Goal: Task Accomplishment & Management: Manage account settings

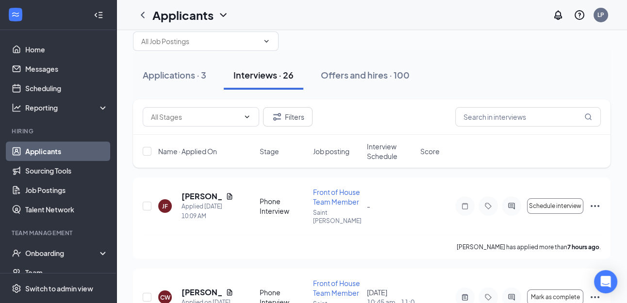
scroll to position [21, 0]
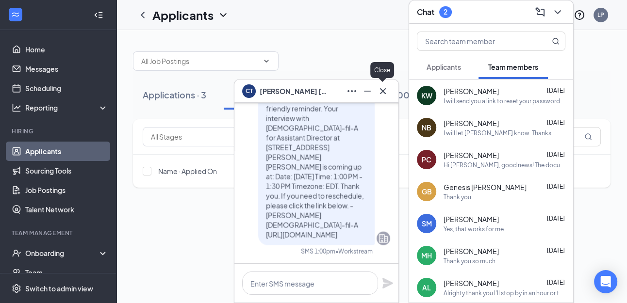
click at [381, 92] on icon "Cross" at bounding box center [383, 91] width 6 height 6
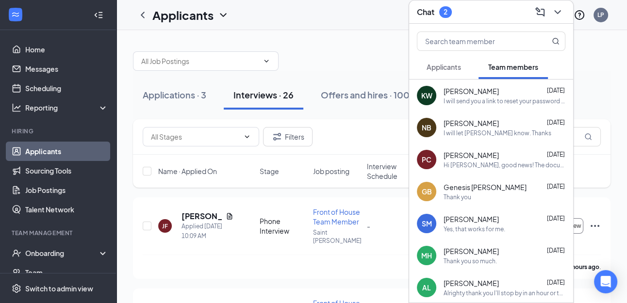
click at [443, 70] on span "Applicants" at bounding box center [443, 67] width 34 height 9
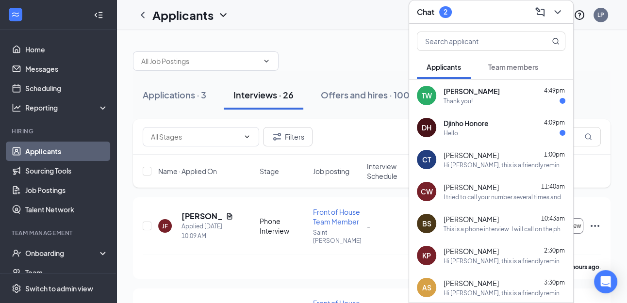
click at [480, 132] on div "Hello" at bounding box center [504, 133] width 122 height 8
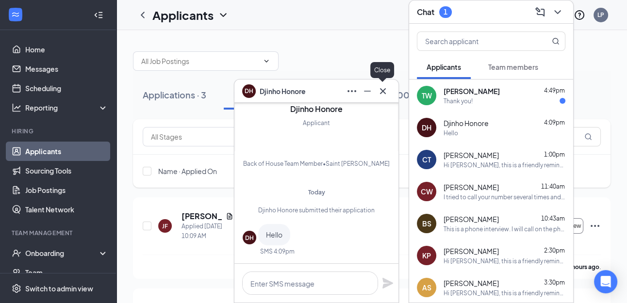
click at [384, 89] on icon "Cross" at bounding box center [383, 91] width 6 height 6
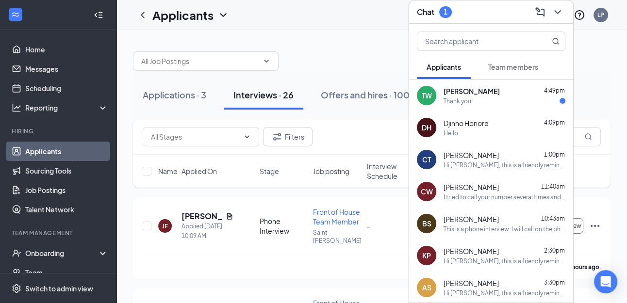
click at [482, 92] on div "[PERSON_NAME] 4:49pm" at bounding box center [504, 91] width 122 height 10
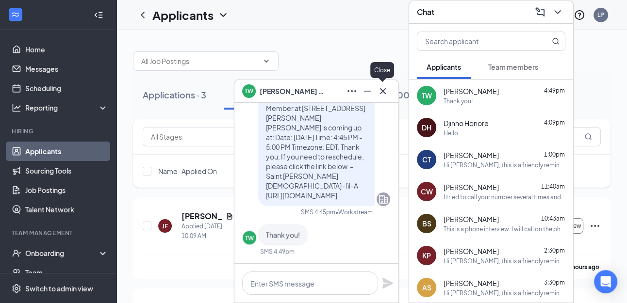
click at [384, 92] on icon "Cross" at bounding box center [383, 91] width 6 height 6
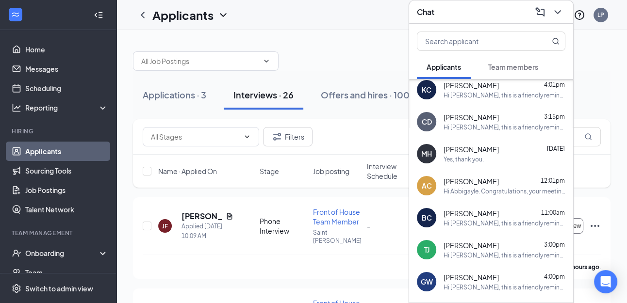
scroll to position [265, 0]
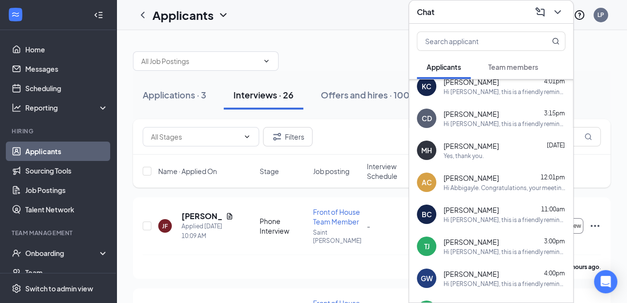
click at [468, 149] on span "[PERSON_NAME]" at bounding box center [470, 146] width 55 height 10
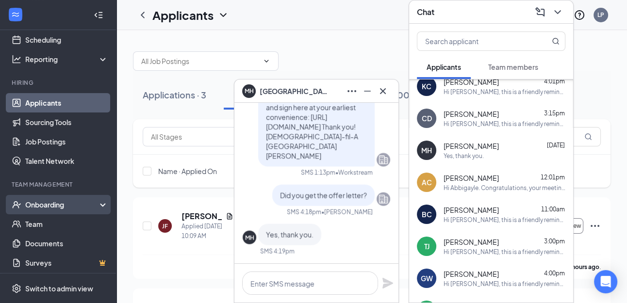
scroll to position [51, 0]
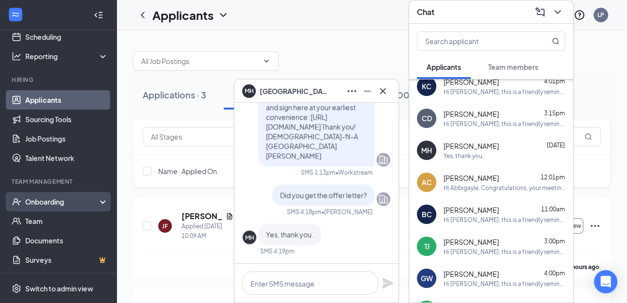
click at [51, 197] on div "Onboarding" at bounding box center [62, 202] width 75 height 10
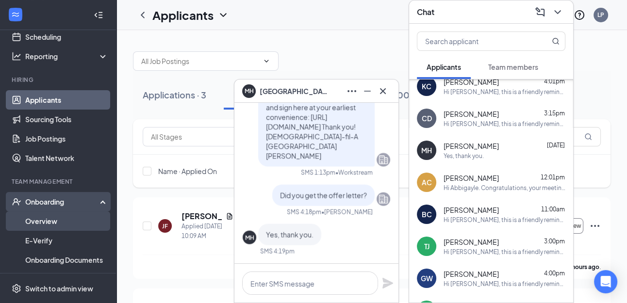
click at [50, 221] on link "Overview" at bounding box center [66, 221] width 83 height 19
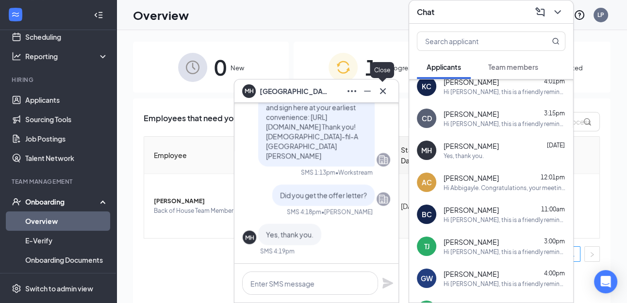
click at [381, 90] on icon "Cross" at bounding box center [383, 91] width 6 height 6
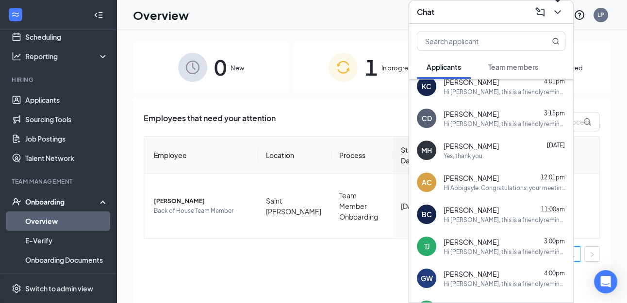
click at [557, 13] on icon "ChevronDown" at bounding box center [557, 12] width 6 height 4
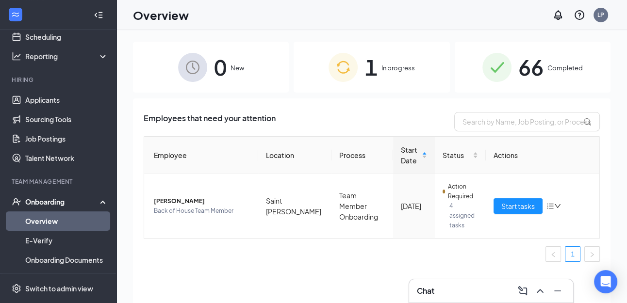
click at [451, 288] on div "Chat" at bounding box center [491, 291] width 148 height 16
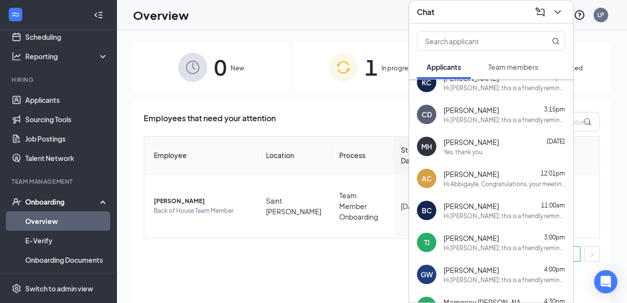
scroll to position [271, 0]
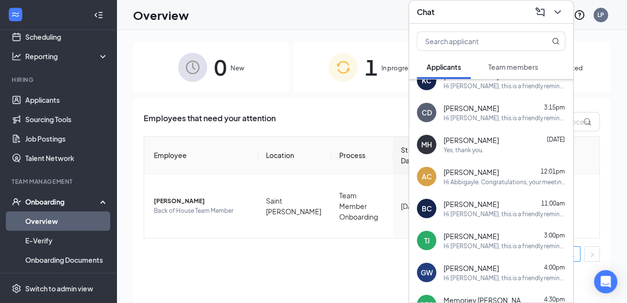
click at [474, 148] on div "Yes, thank you." at bounding box center [463, 150] width 40 height 8
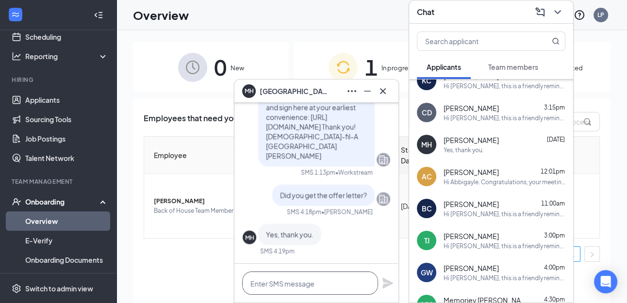
click at [311, 291] on textarea at bounding box center [310, 283] width 136 height 23
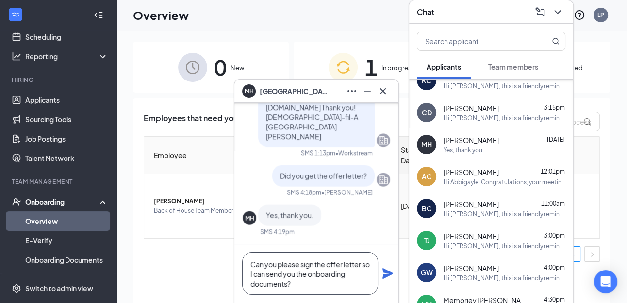
type textarea "Can you please sign the offer letter so I can send you the onboarding documents?"
click at [390, 274] on icon "Plane" at bounding box center [387, 273] width 11 height 11
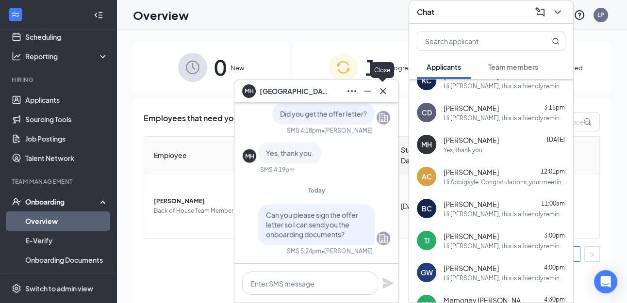
click at [384, 94] on icon "Cross" at bounding box center [383, 91] width 12 height 12
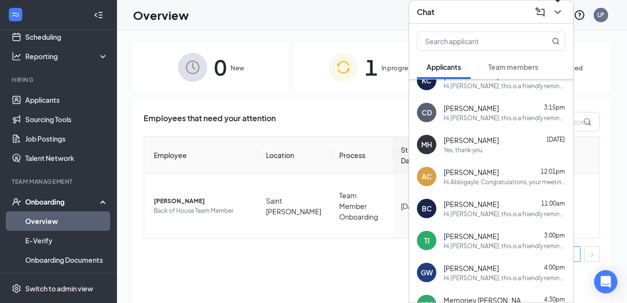
click at [557, 10] on icon "ChevronDown" at bounding box center [558, 12] width 12 height 12
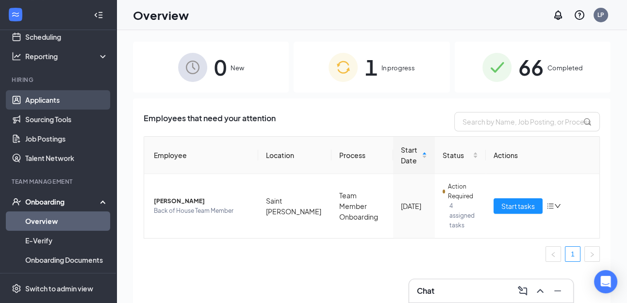
click at [59, 98] on link "Applicants" at bounding box center [66, 99] width 83 height 19
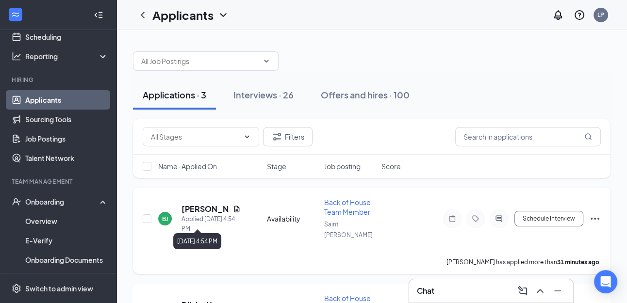
scroll to position [140, 0]
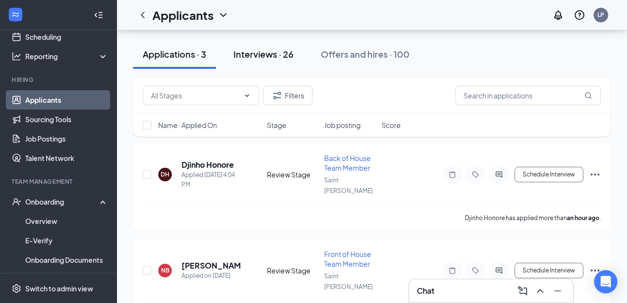
click at [270, 57] on div "Interviews · 26" at bounding box center [263, 54] width 60 height 12
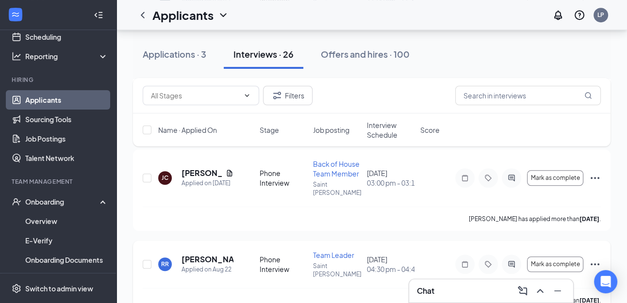
scroll to position [565, 0]
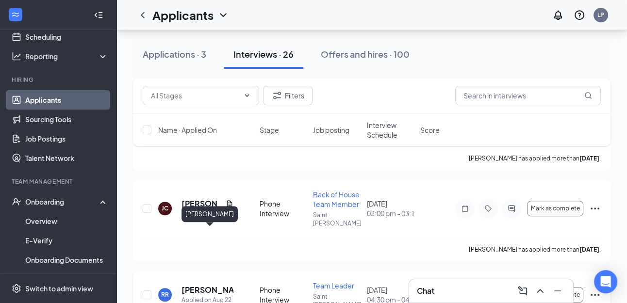
click at [190, 285] on h5 "[PERSON_NAME]" at bounding box center [207, 290] width 52 height 11
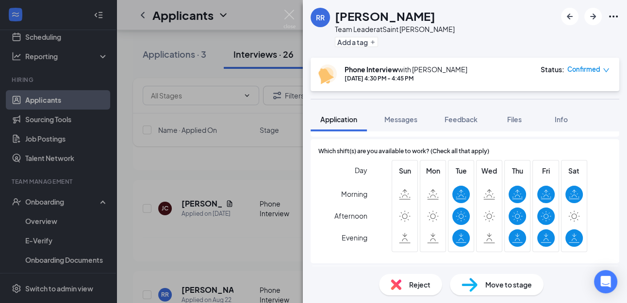
scroll to position [649, 0]
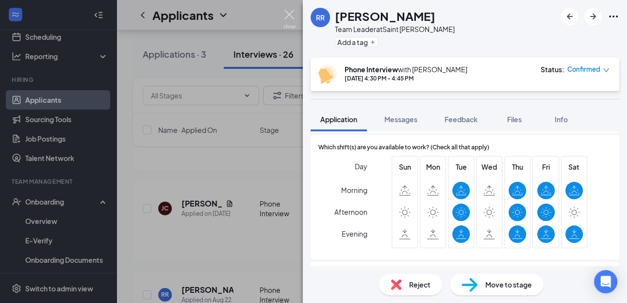
click at [290, 13] on img at bounding box center [289, 19] width 12 height 19
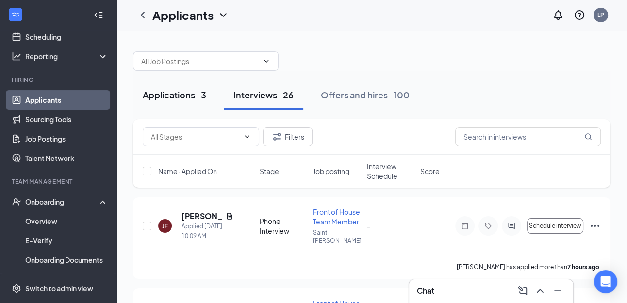
click at [169, 95] on div "Applications · 3" at bounding box center [175, 95] width 64 height 12
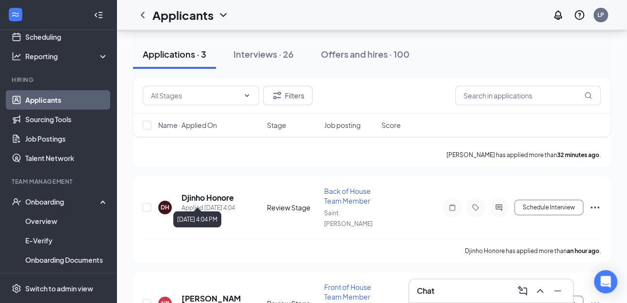
scroll to position [127, 0]
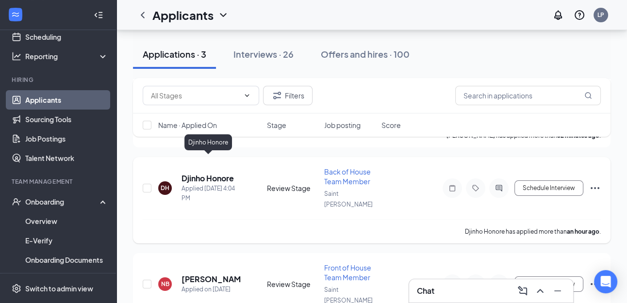
click at [198, 173] on h5 "Djinho Honore" at bounding box center [207, 178] width 52 height 11
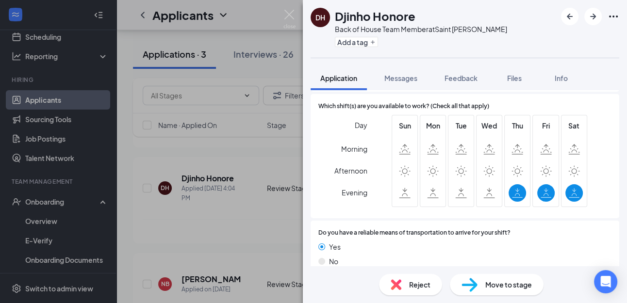
scroll to position [616, 0]
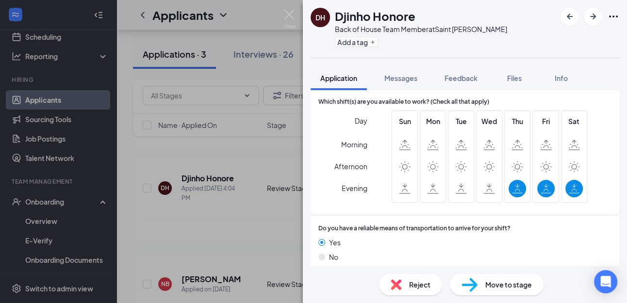
click at [417, 283] on span "Reject" at bounding box center [419, 284] width 21 height 11
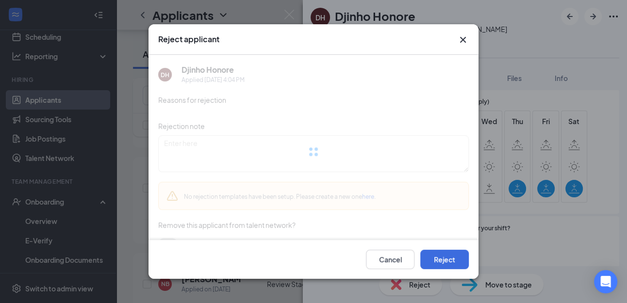
scroll to position [612, 0]
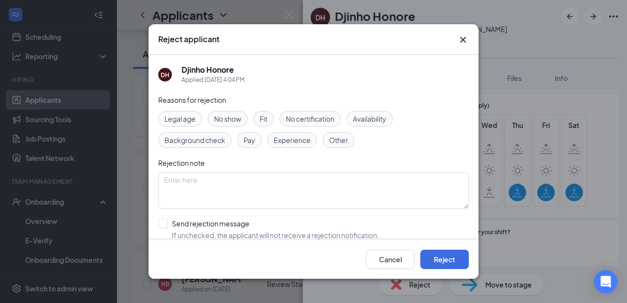
click at [373, 120] on span "Availability" at bounding box center [369, 119] width 33 height 11
click at [451, 261] on button "Reject" at bounding box center [444, 259] width 49 height 19
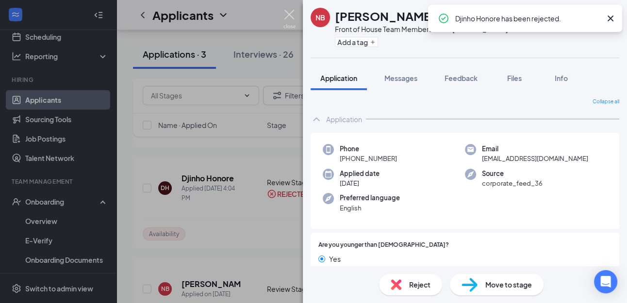
click at [295, 12] on img at bounding box center [289, 19] width 12 height 19
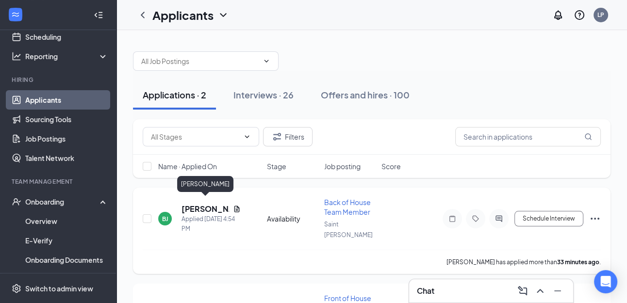
click at [198, 204] on h5 "[PERSON_NAME]" at bounding box center [205, 209] width 48 height 11
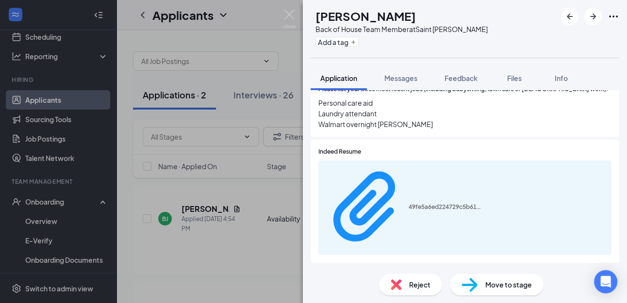
scroll to position [318, 0]
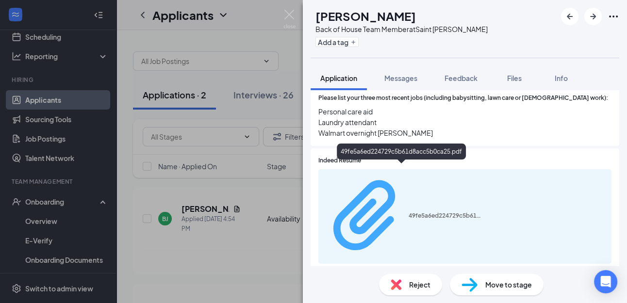
click at [409, 212] on div "49fe5a6ed224729c5b61d8acc5b0ca25.pdf" at bounding box center [445, 216] width 73 height 8
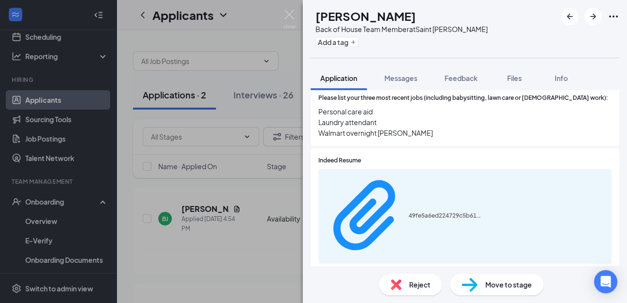
click at [498, 287] on span "Move to stage" at bounding box center [508, 284] width 47 height 11
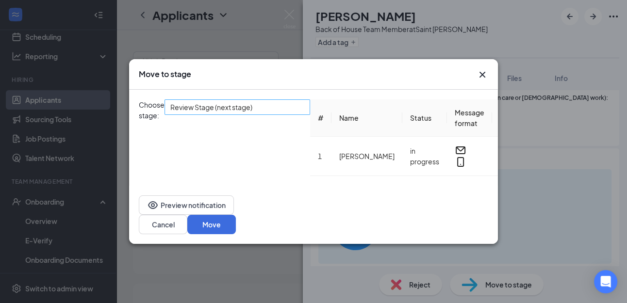
click at [304, 111] on span "Review Stage (next stage)" at bounding box center [237, 107] width 134 height 15
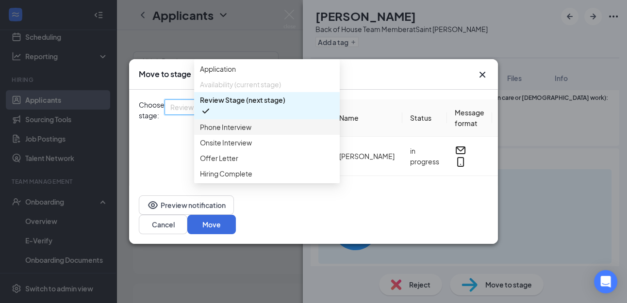
click at [287, 132] on span "Phone Interview" at bounding box center [267, 127] width 134 height 11
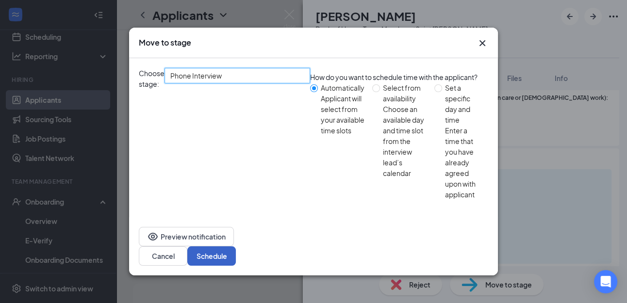
click at [236, 246] on button "Schedule" at bounding box center [211, 255] width 49 height 19
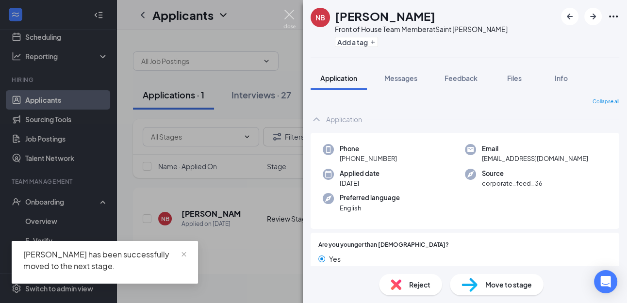
click at [287, 16] on img at bounding box center [289, 19] width 12 height 19
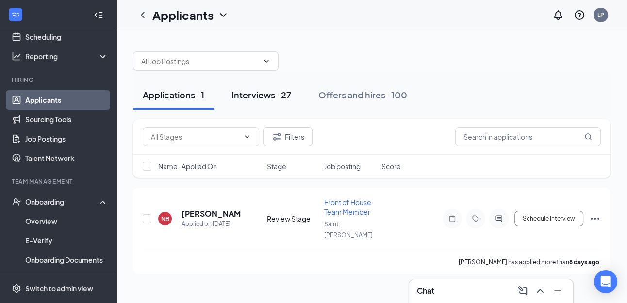
click at [260, 98] on div "Interviews · 27" at bounding box center [261, 95] width 60 height 12
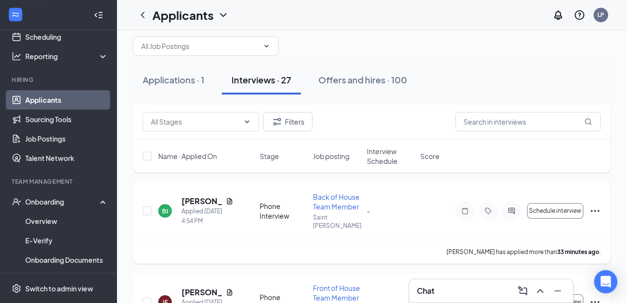
scroll to position [17, 0]
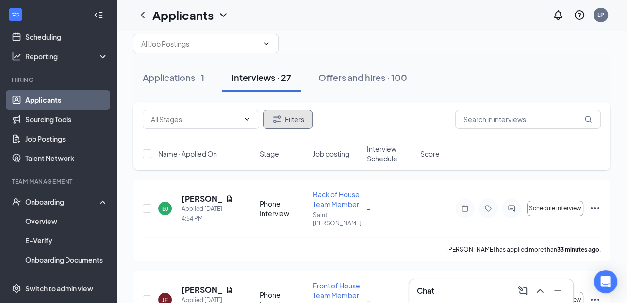
click at [294, 116] on button "Filters" at bounding box center [287, 119] width 49 height 19
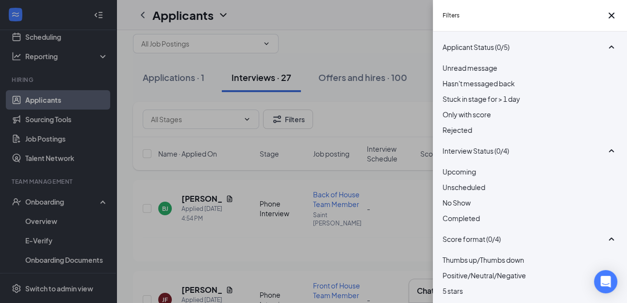
scroll to position [0, 0]
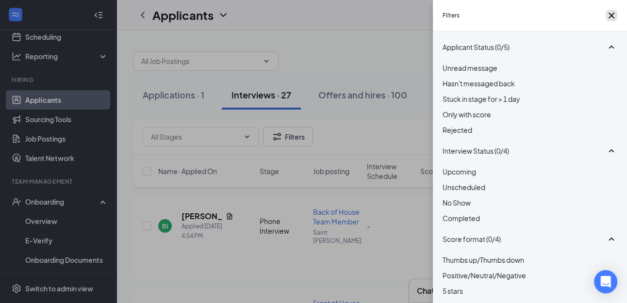
click at [606, 20] on icon "Cross" at bounding box center [612, 16] width 12 height 12
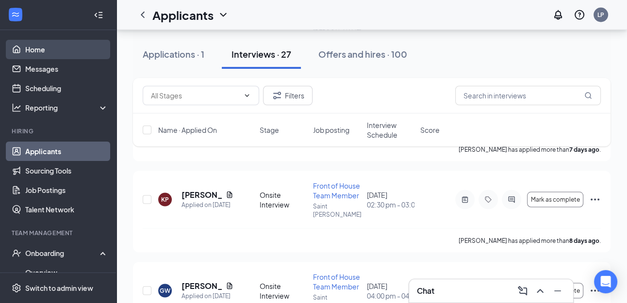
click at [56, 48] on link "Home" at bounding box center [66, 49] width 83 height 19
